Goal: Information Seeking & Learning: Check status

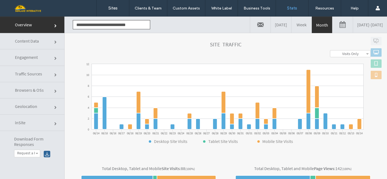
click at [32, 58] on span "Engagement" at bounding box center [26, 57] width 23 height 5
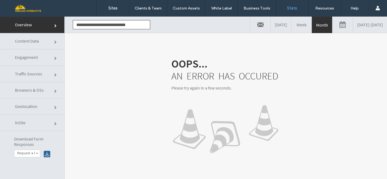
click at [33, 42] on span "Content Data" at bounding box center [27, 40] width 24 height 5
click at [27, 24] on span "Overview" at bounding box center [23, 24] width 17 height 5
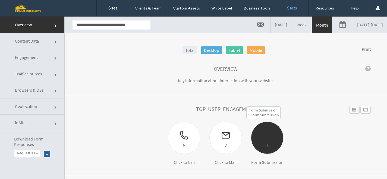
click at [268, 143] on div "1" at bounding box center [267, 145] width 32 height 9
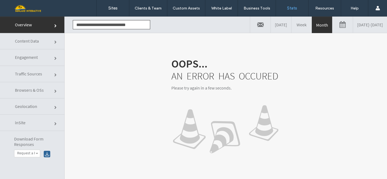
click at [30, 41] on span "Content Data" at bounding box center [27, 40] width 24 height 5
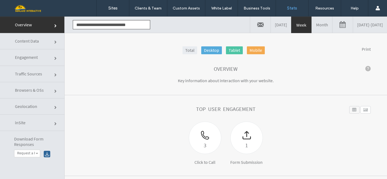
click at [312, 25] on link "Month" at bounding box center [322, 25] width 20 height 16
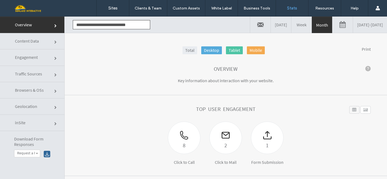
click at [353, 27] on link "[DATE] - [DATE]" at bounding box center [370, 25] width 34 height 16
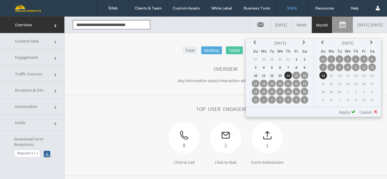
click at [308, 175] on section "Top User Engagement 8 Click to Call 2 Click to Mail 1 Form Submission Widget Na…" at bounding box center [226, 135] width 322 height 81
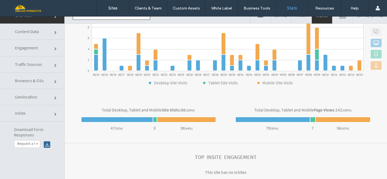
scroll to position [27, 0]
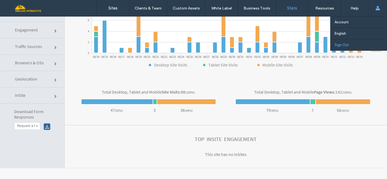
click at [345, 43] on label "Sign Out" at bounding box center [341, 45] width 14 height 4
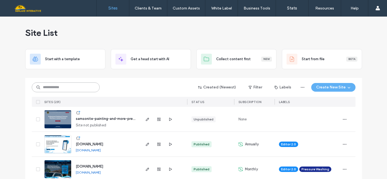
click at [72, 89] on input at bounding box center [66, 88] width 68 height 10
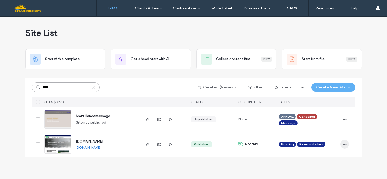
type input "****"
click at [345, 145] on icon "button" at bounding box center [344, 144] width 4 height 4
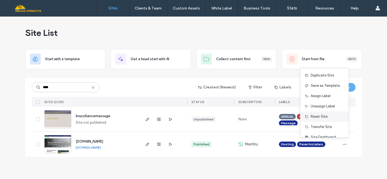
scroll to position [17, 0]
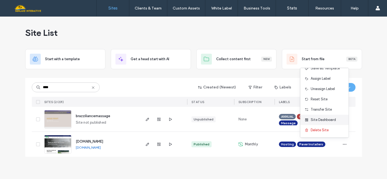
click at [322, 122] on span "Site Dashboard" at bounding box center [322, 119] width 25 height 5
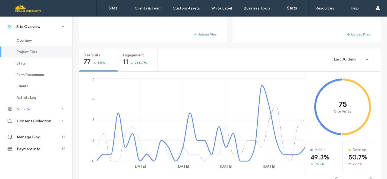
scroll to position [172, 0]
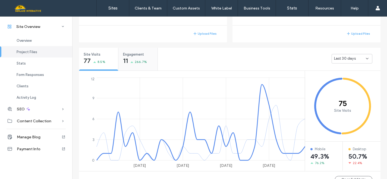
click at [125, 56] on span "Engagement" at bounding box center [136, 54] width 26 height 5
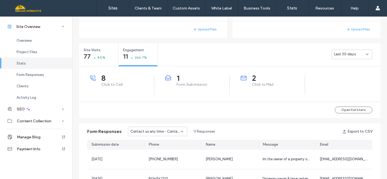
scroll to position [182, 0]
